Goal: Task Accomplishment & Management: Complete application form

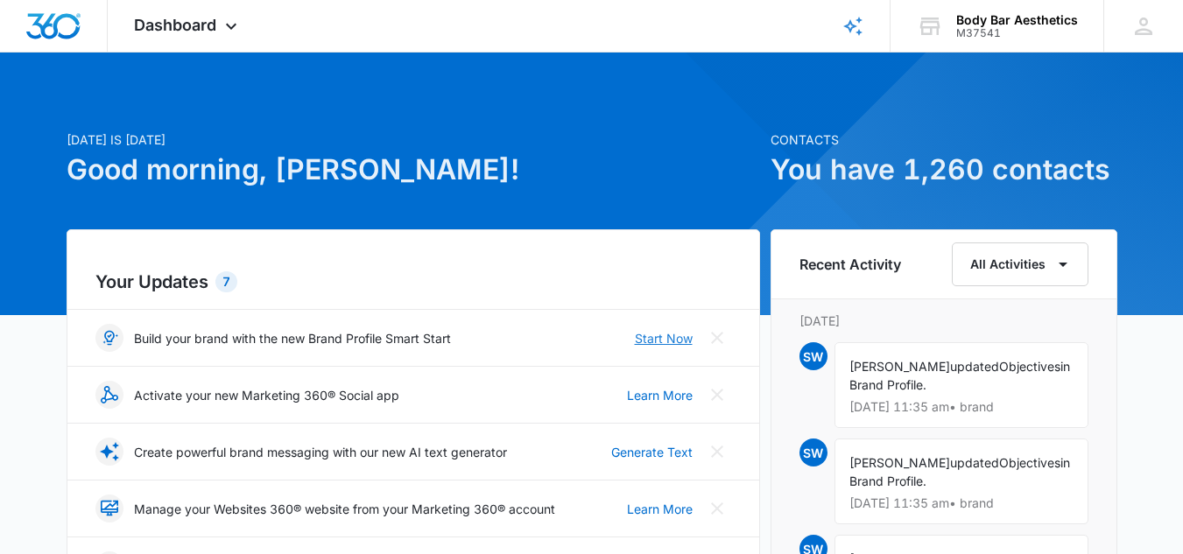
click at [667, 339] on link "Start Now" at bounding box center [664, 338] width 58 height 18
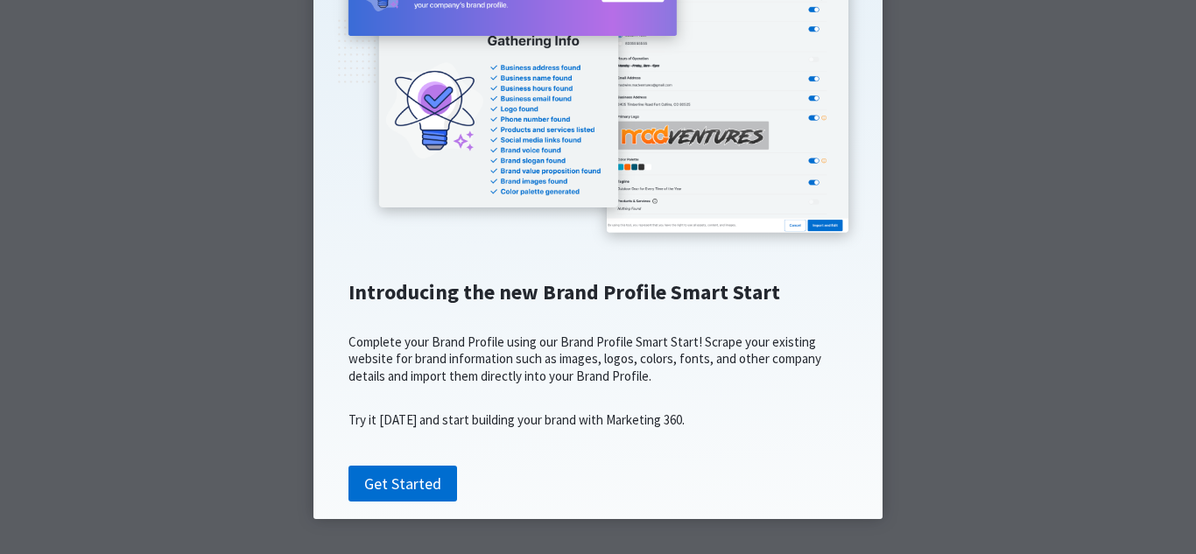
scroll to position [291, 0]
click at [416, 468] on link "Get Started" at bounding box center [402, 484] width 109 height 37
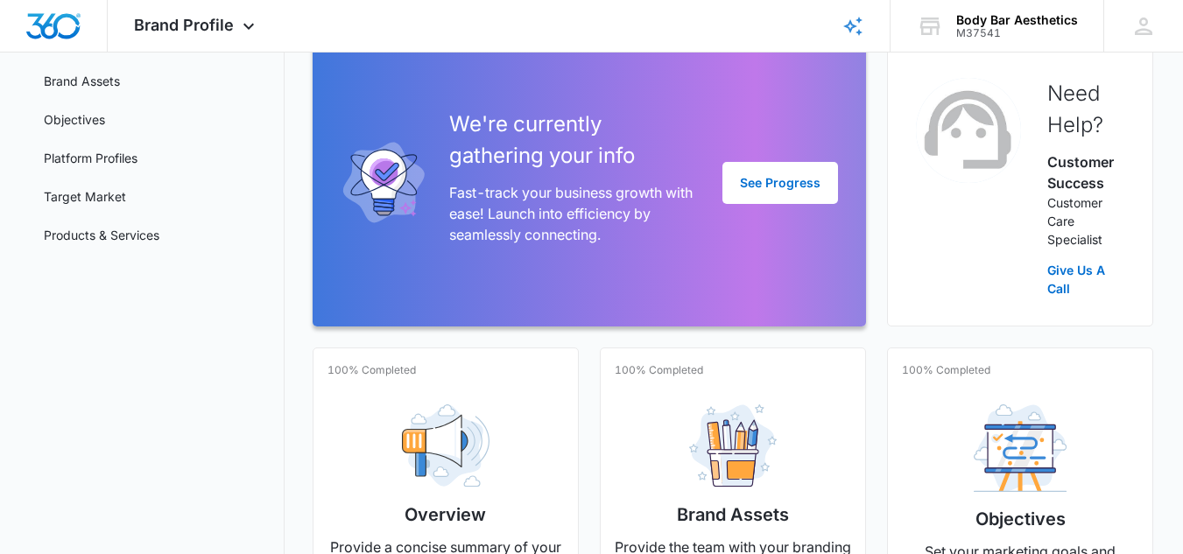
scroll to position [175, 0]
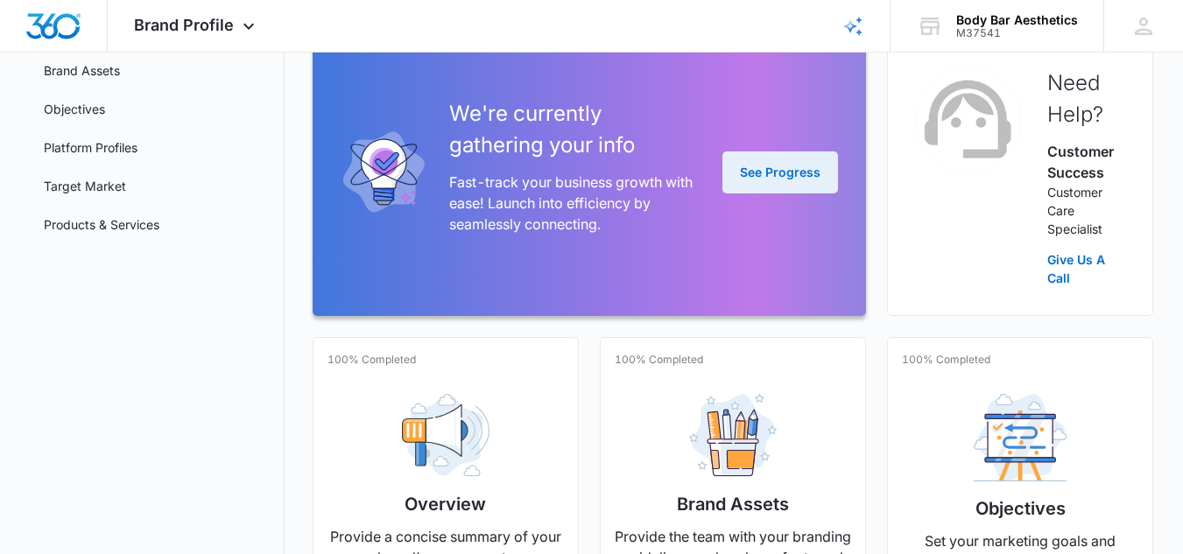
click at [743, 166] on button "See Progress" at bounding box center [780, 172] width 116 height 42
